Goal: Task Accomplishment & Management: Use online tool/utility

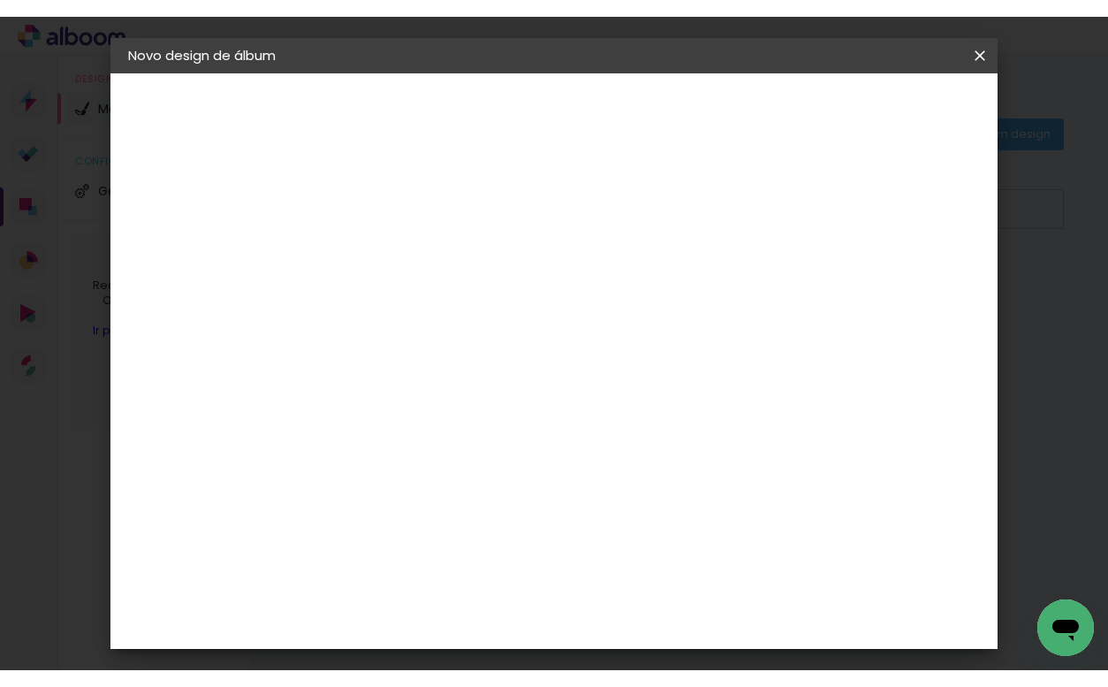
scroll to position [539, 0]
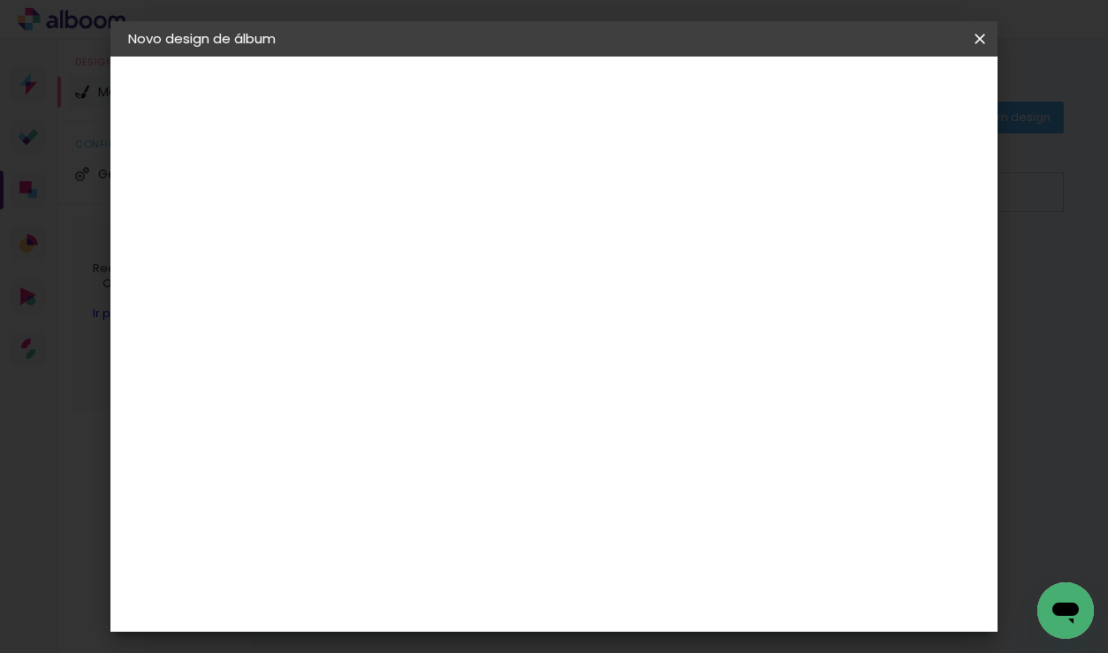
click at [0, 0] on slot "Avançar" at bounding box center [0, 0] width 0 height 0
click at [448, 162] on div "mm Mostrar sangria 30 cm Largura da página 20 cm Altura 60 cm Largura da lâmina…" at bounding box center [627, 132] width 574 height 150
click at [770, 187] on div at bounding box center [762, 191] width 16 height 16
type paper-checkbox "on"
click at [446, 161] on div "mm Mostrar sangria 30 cm Largura da página 20 cm Altura 60 cm Largura da lâmina…" at bounding box center [627, 132] width 574 height 150
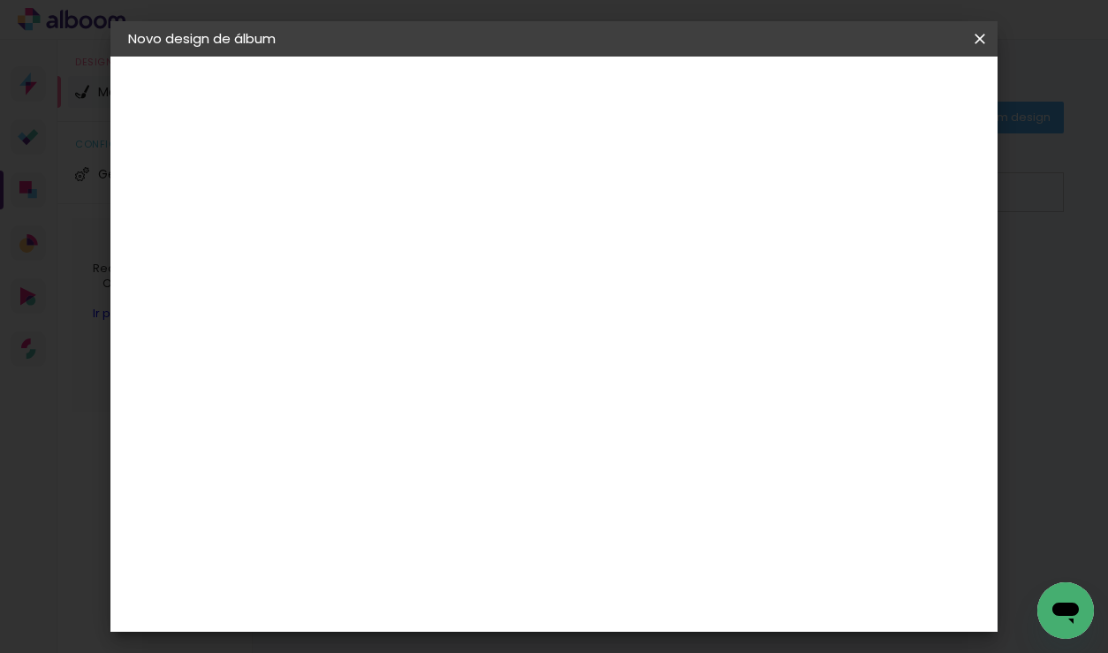
click at [940, 88] on span "Iniciar design" at bounding box center [964, 94] width 80 height 12
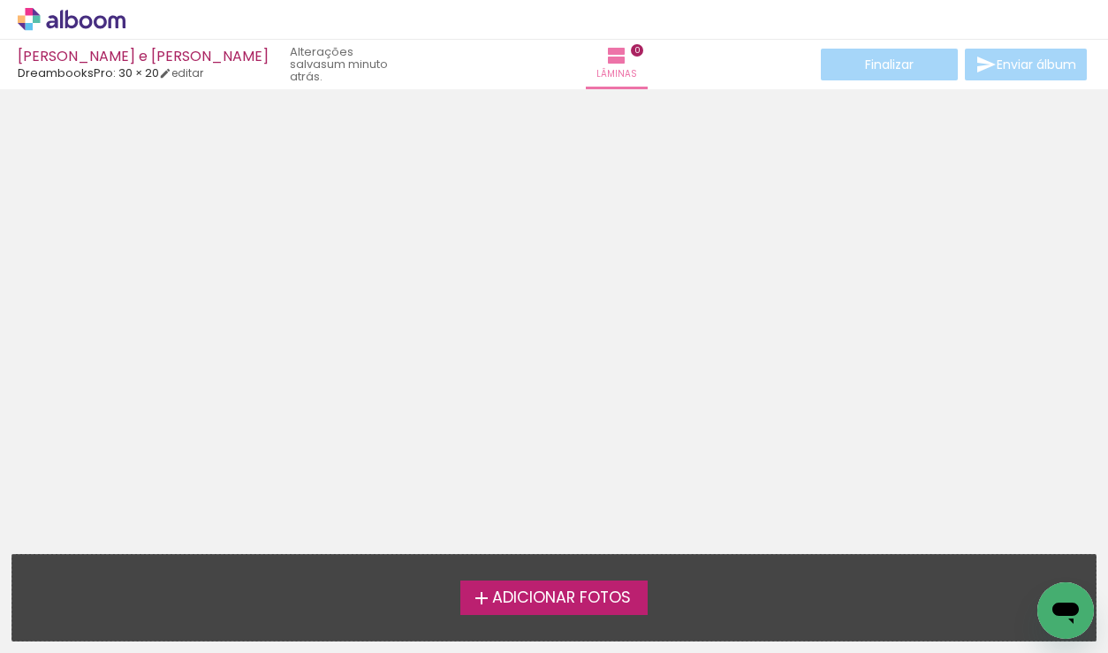
click at [590, 604] on span "Adicionar Fotos" at bounding box center [561, 598] width 139 height 16
click at [0, 0] on input "file" at bounding box center [0, 0] width 0 height 0
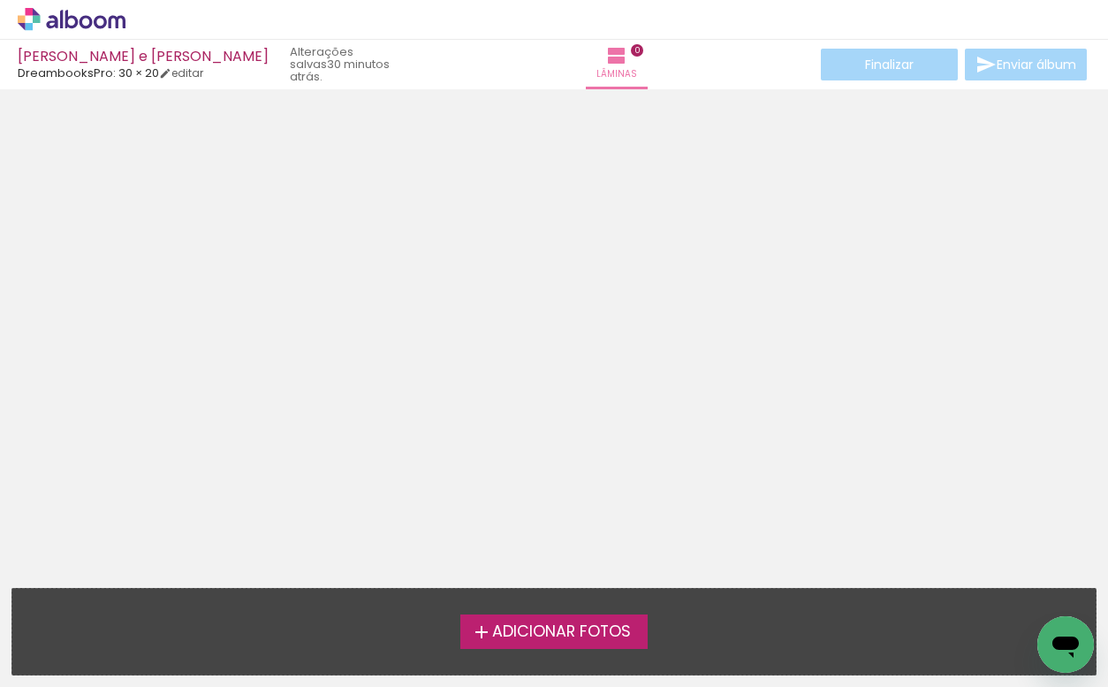
click at [1020, 155] on div at bounding box center [554, 287] width 1108 height 385
